Goal: Find specific page/section: Find specific page/section

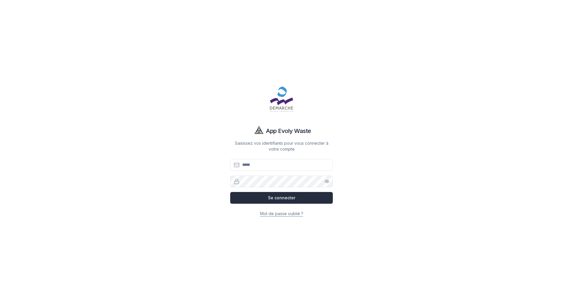
type input "**********"
click at [287, 199] on button "Se connecter" at bounding box center [281, 198] width 103 height 12
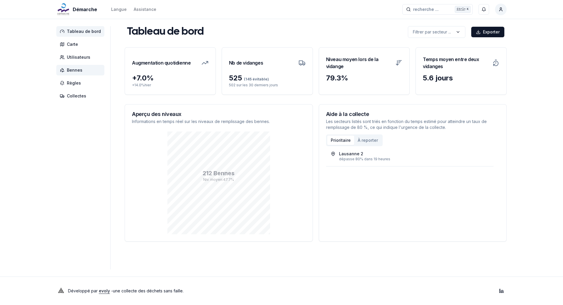
click at [79, 67] on span "Bennes" at bounding box center [80, 70] width 48 height 11
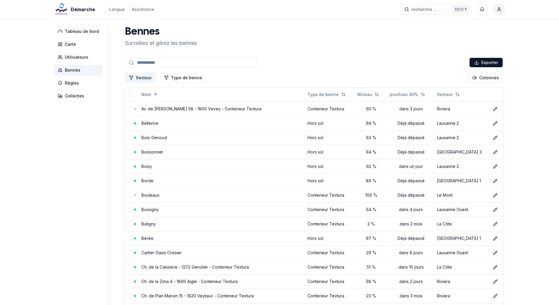
click at [145, 78] on button "Secteur" at bounding box center [140, 77] width 30 height 9
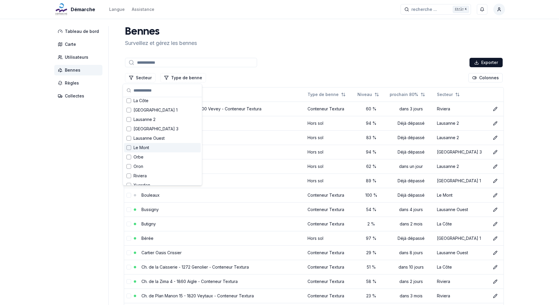
click at [129, 148] on div "Suggestions" at bounding box center [128, 147] width 5 height 5
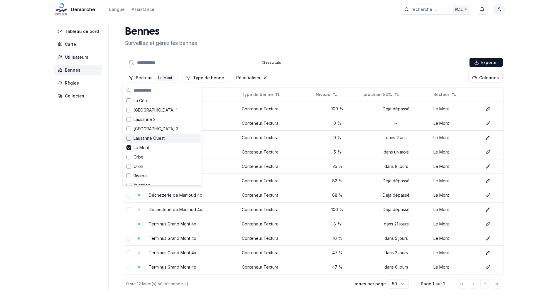
click at [128, 138] on div "Suggestions" at bounding box center [128, 138] width 5 height 5
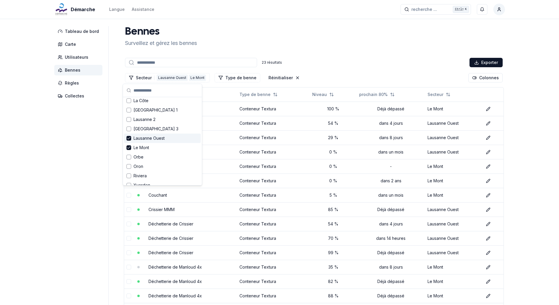
click at [315, 67] on div "23 résultats Exporter" at bounding box center [314, 63] width 380 height 12
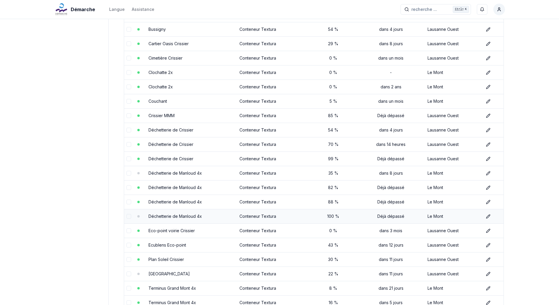
scroll to position [0, 0]
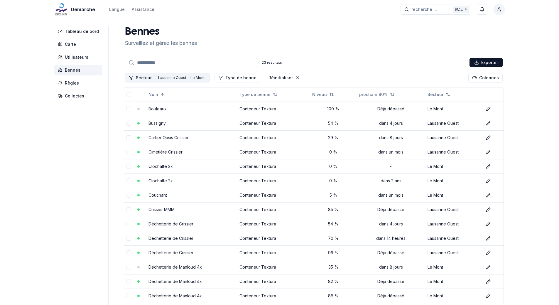
click at [176, 78] on div "Lausanne Ouest" at bounding box center [172, 77] width 31 height 6
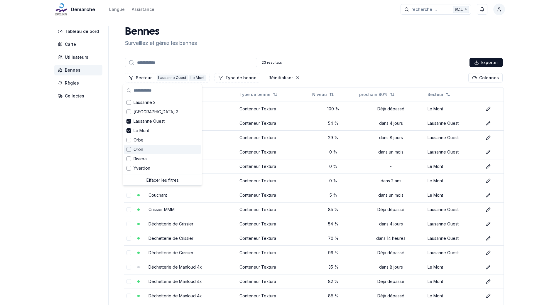
scroll to position [77, 0]
click at [129, 120] on polyline "Suggestions" at bounding box center [128, 120] width 3 height 2
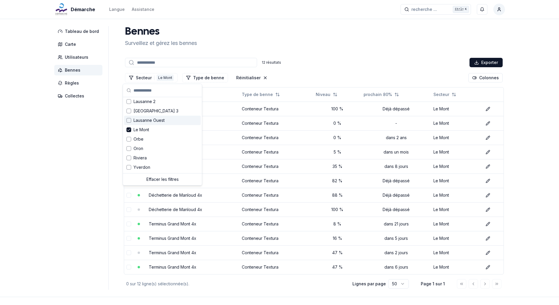
click at [67, 161] on aside "Tableau de bord Carte Utilisateurs Bennes Règles Collectes" at bounding box center [81, 157] width 54 height 263
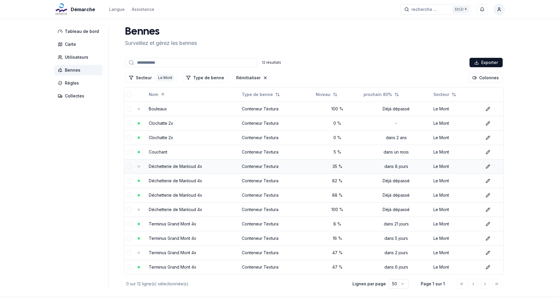
scroll to position [20, 0]
